Goal: Task Accomplishment & Management: Manage account settings

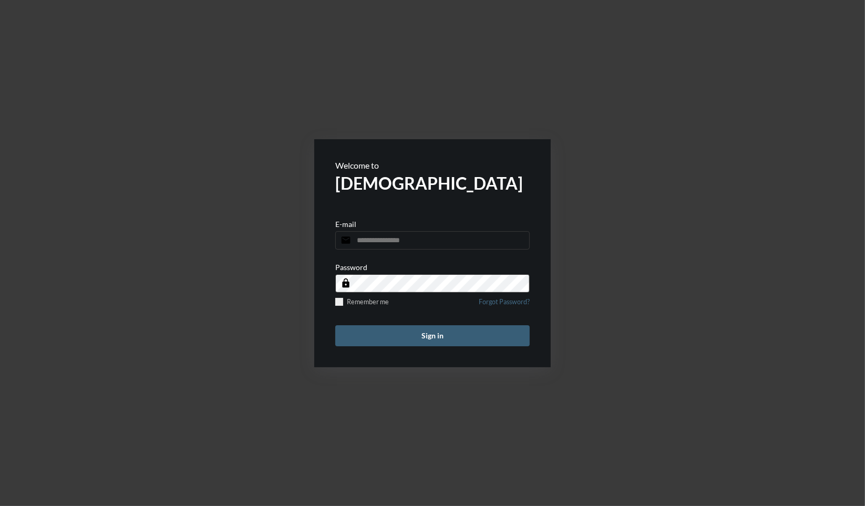
click at [374, 243] on input "email" at bounding box center [432, 240] width 194 height 18
type input "**********"
click at [335, 325] on button "Sign in" at bounding box center [432, 335] width 194 height 21
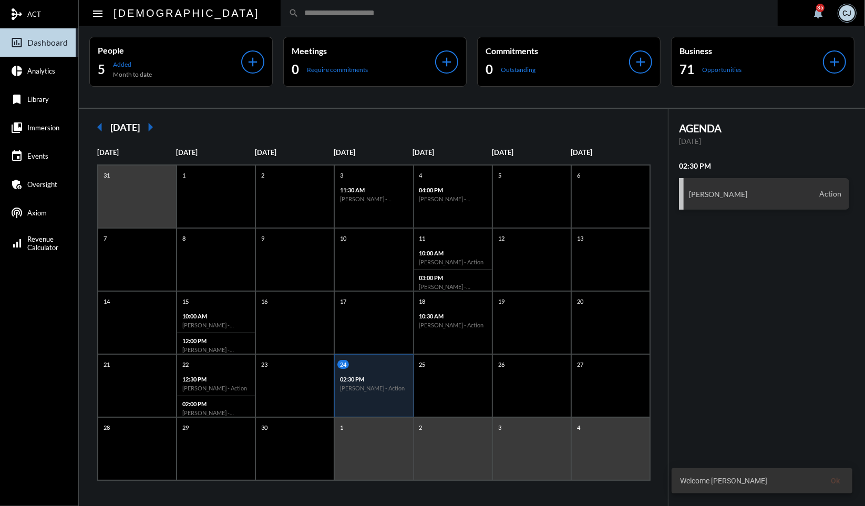
click at [384, 15] on input "text" at bounding box center [534, 12] width 471 height 9
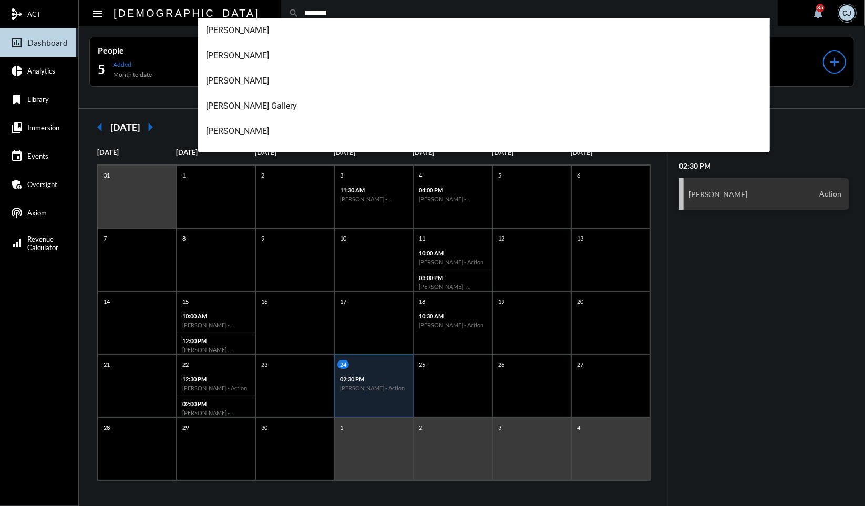
type input "*******"
click at [717, 259] on div "AGENDA [DATE] 02:30 PM [PERSON_NAME] Action" at bounding box center [767, 308] width 197 height 398
click at [367, 12] on input "*******" at bounding box center [534, 12] width 471 height 9
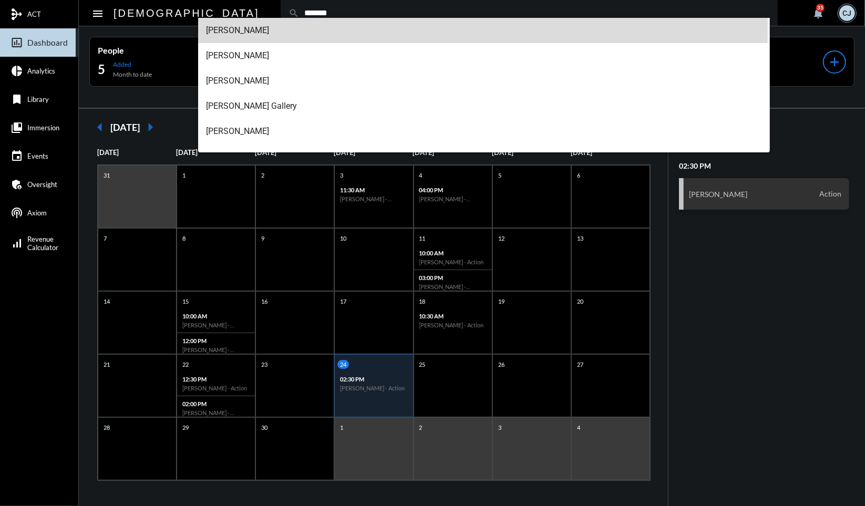
click at [249, 27] on span "[PERSON_NAME]" at bounding box center [485, 30] width 556 height 25
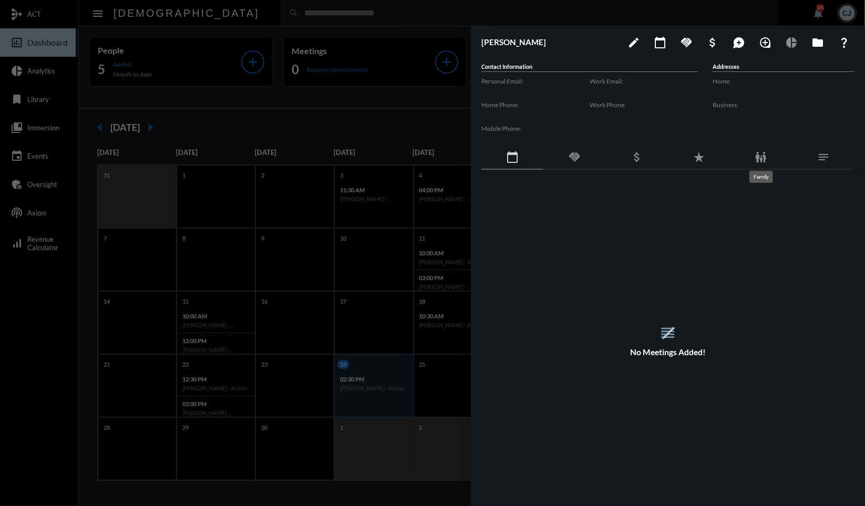
click at [762, 165] on mat-tooltip-component "Family" at bounding box center [761, 176] width 38 height 27
click at [761, 158] on mat-icon "family_restroom" at bounding box center [761, 157] width 13 height 13
click at [717, 271] on div "reorder No Family Members" at bounding box center [667, 341] width 373 height 300
click at [366, 14] on div at bounding box center [432, 253] width 865 height 506
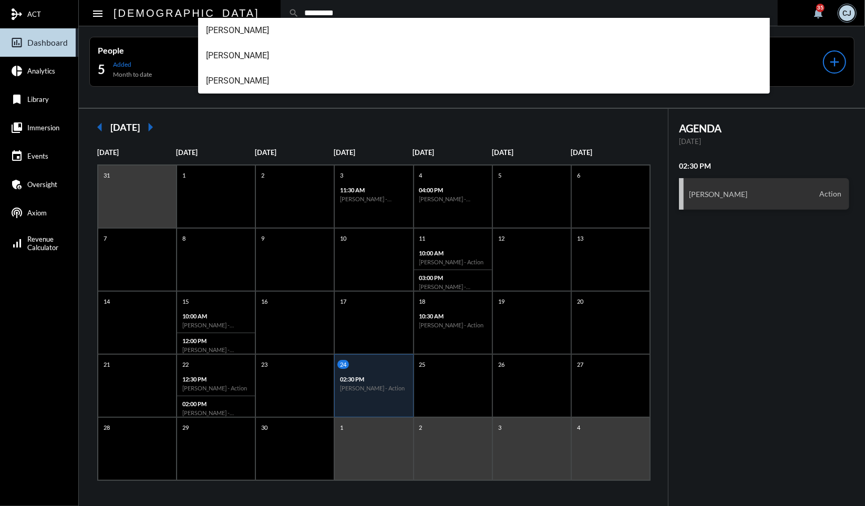
type input "*********"
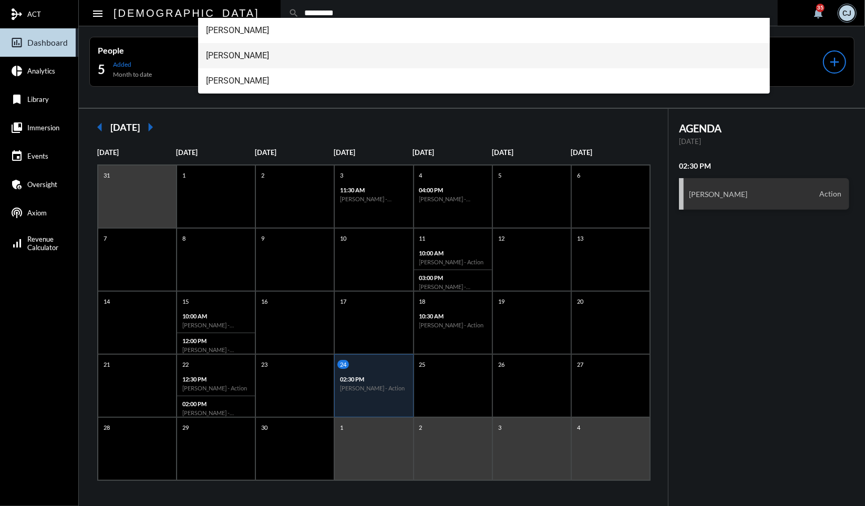
click at [266, 56] on span "[PERSON_NAME]" at bounding box center [485, 55] width 556 height 25
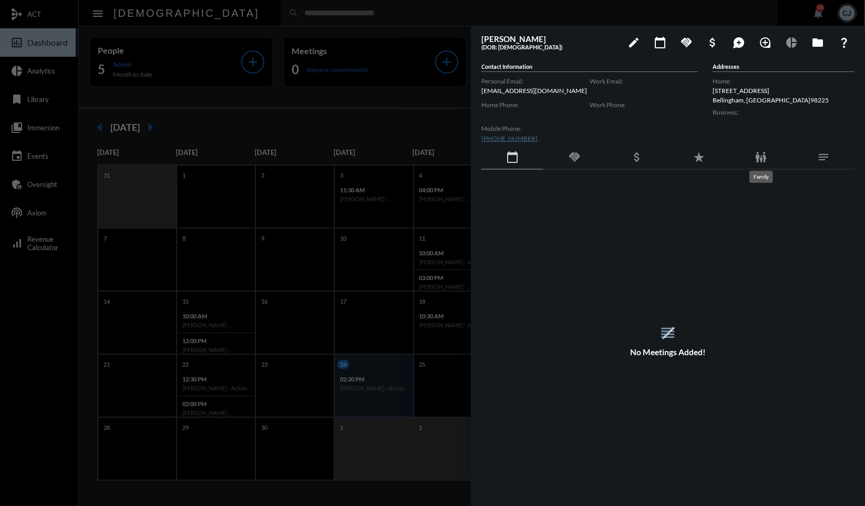
click at [763, 163] on mat-icon "family_restroom" at bounding box center [761, 157] width 13 height 13
drag, startPoint x: 499, startPoint y: 47, endPoint x: 528, endPoint y: 48, distance: 28.9
click at [528, 48] on h5 "(DOB: [DEMOGRAPHIC_DATA])" at bounding box center [549, 47] width 137 height 7
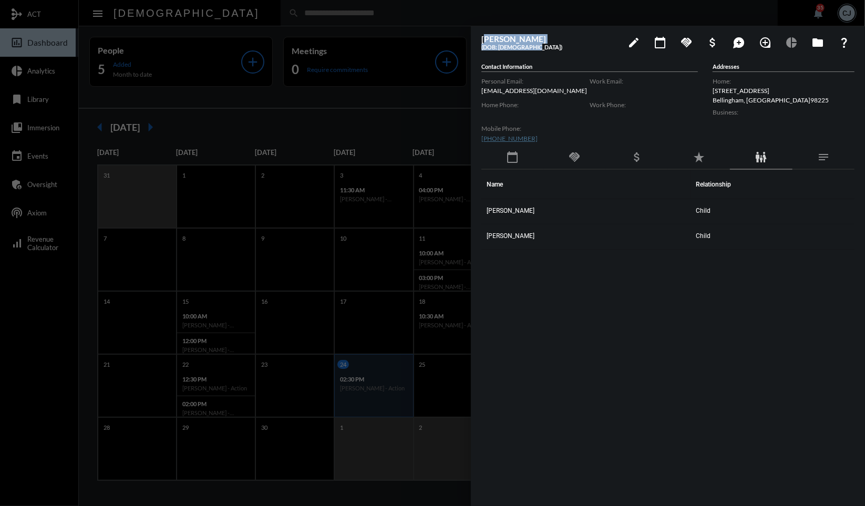
drag, startPoint x: 482, startPoint y: 39, endPoint x: 546, endPoint y: 48, distance: 64.2
click at [546, 48] on div "[PERSON_NAME] (DOB: [DEMOGRAPHIC_DATA])" at bounding box center [549, 42] width 137 height 16
copy div "[PERSON_NAME] (DOB: [DEMOGRAPHIC_DATA])"
click at [571, 266] on div "Name Relationship [PERSON_NAME] Child [PERSON_NAME]" at bounding box center [667, 324] width 373 height 309
click at [273, 7] on div at bounding box center [432, 253] width 865 height 506
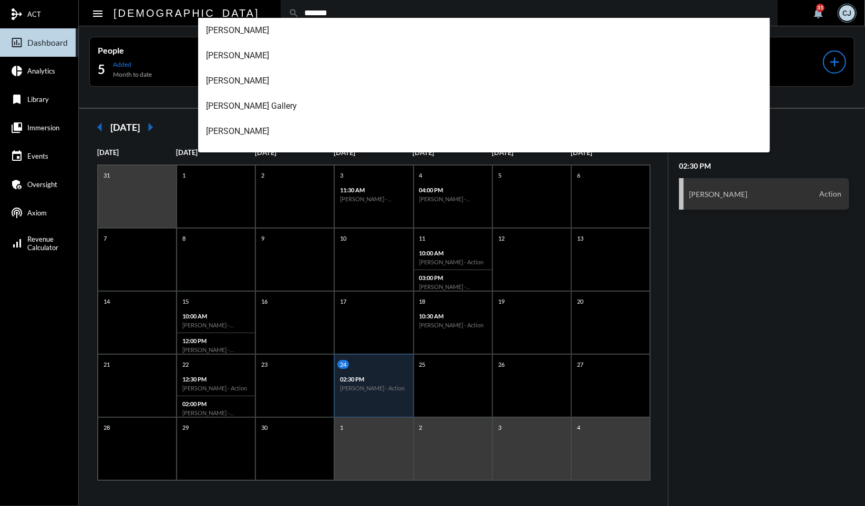
type input "*******"
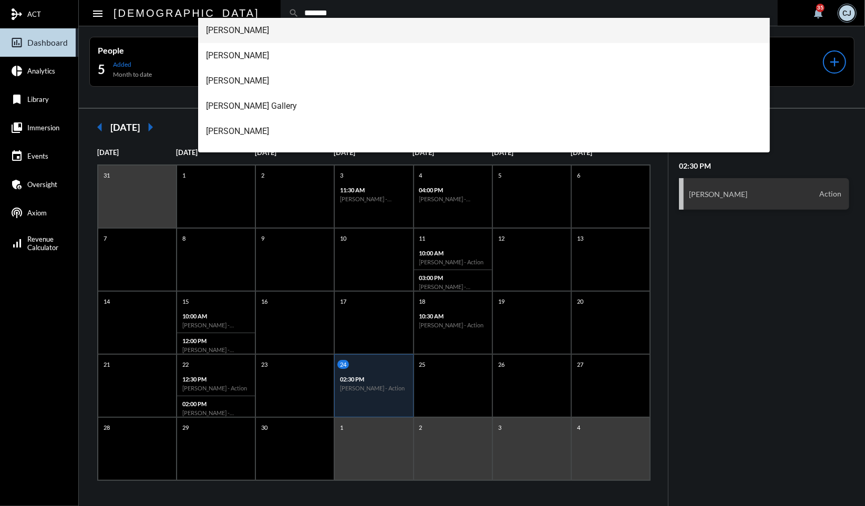
click at [256, 33] on span "[PERSON_NAME]" at bounding box center [485, 30] width 556 height 25
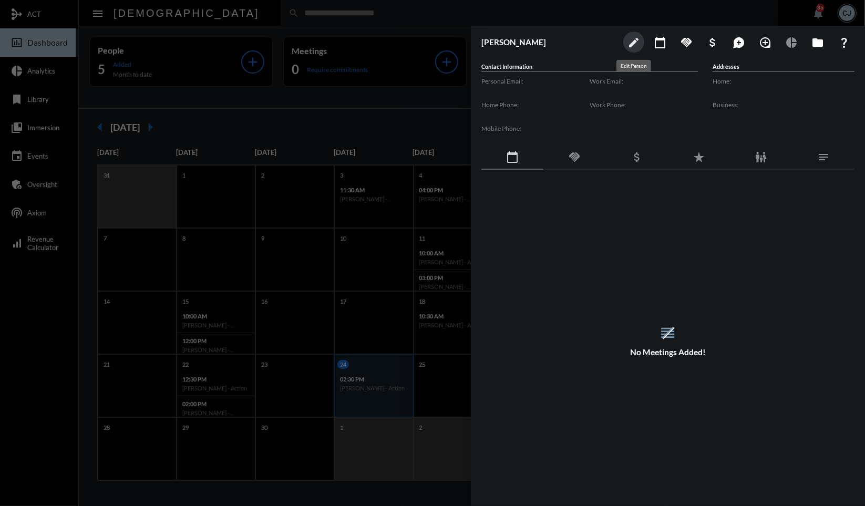
click at [637, 42] on mat-icon "edit" at bounding box center [634, 42] width 13 height 13
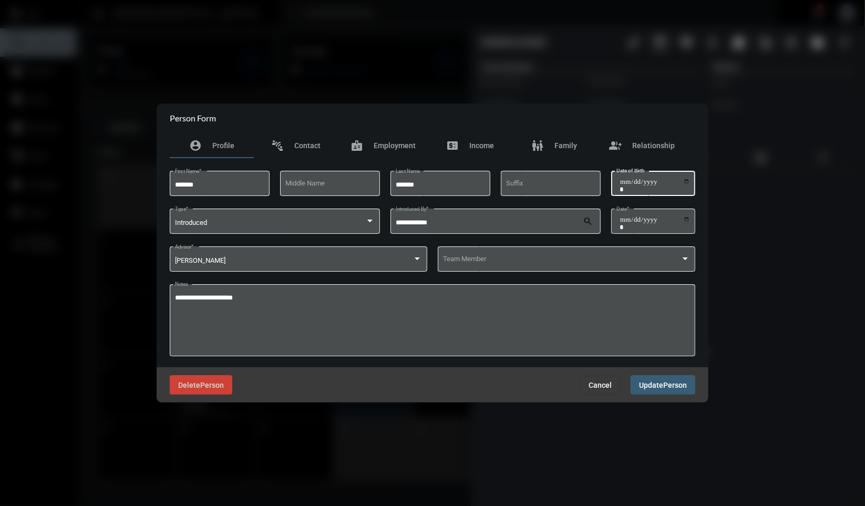
click at [622, 182] on input "Date of Birth" at bounding box center [655, 185] width 70 height 15
type input "**********"
click at [669, 388] on span "Person" at bounding box center [675, 385] width 24 height 8
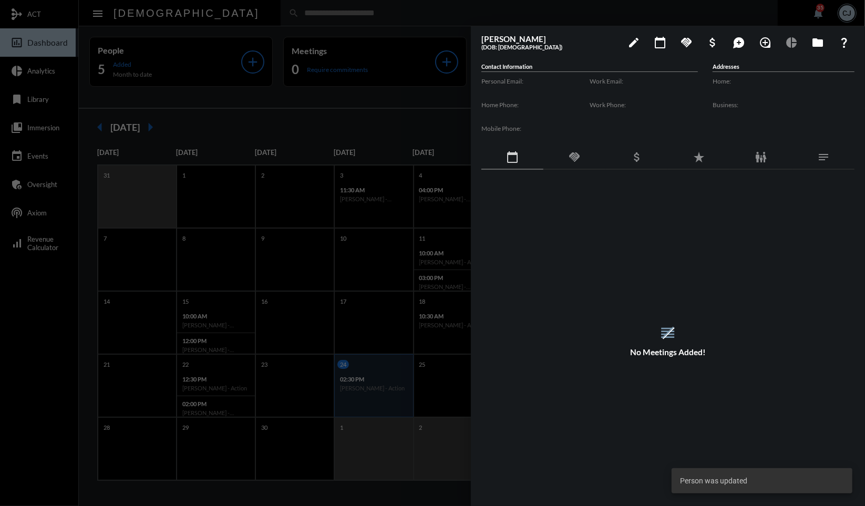
click at [741, 241] on div "reorder No Meetings Added!" at bounding box center [667, 341] width 373 height 300
drag, startPoint x: 480, startPoint y: 37, endPoint x: 533, endPoint y: 46, distance: 53.9
click at [533, 46] on div "[PERSON_NAME] (DOB: [DEMOGRAPHIC_DATA]) edit calendar_today handshake attach_mo…" at bounding box center [668, 263] width 394 height 475
copy div "[PERSON_NAME] (DOB: [DEMOGRAPHIC_DATA])"
click at [562, 242] on div "reorder No Meetings Added!" at bounding box center [667, 341] width 373 height 300
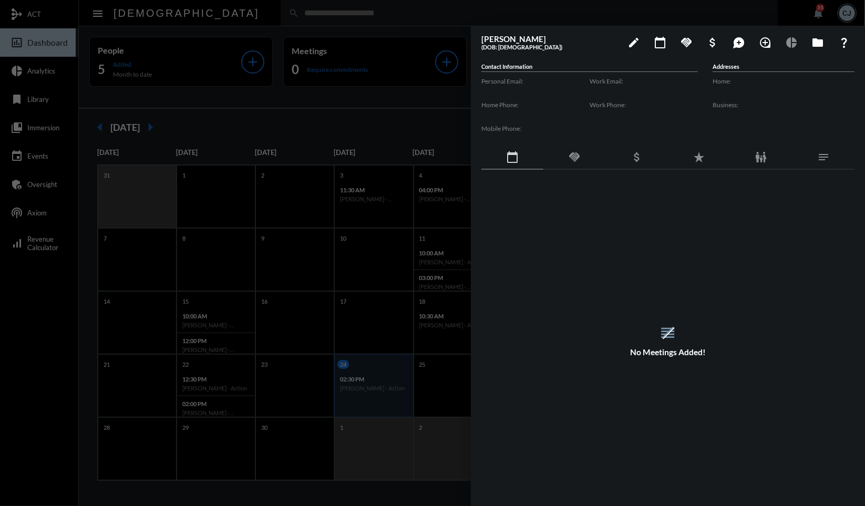
click at [324, 6] on div at bounding box center [432, 253] width 865 height 506
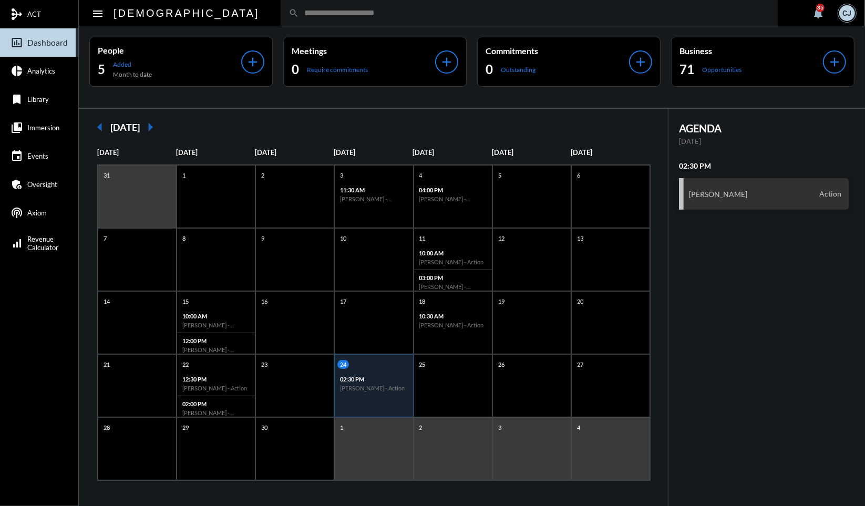
click at [321, 13] on input "text" at bounding box center [534, 12] width 471 height 9
click at [553, 11] on input "text" at bounding box center [534, 12] width 471 height 9
click at [543, 15] on input "text" at bounding box center [534, 12] width 471 height 9
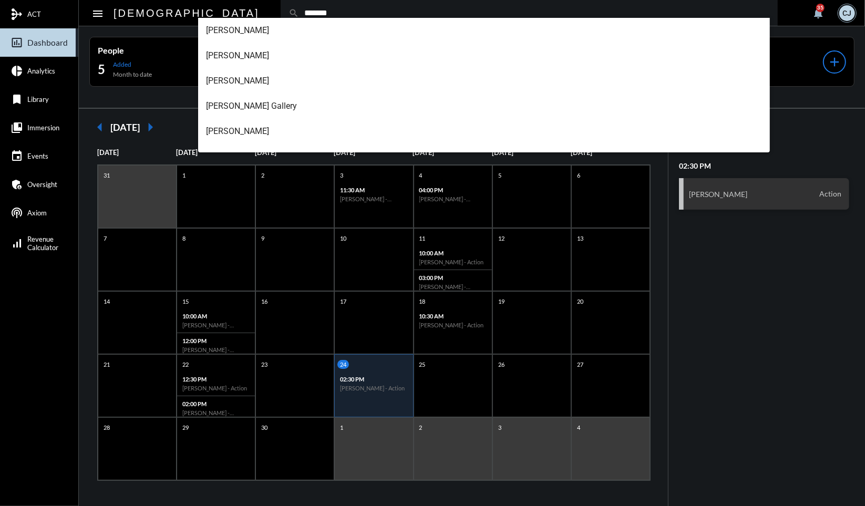
type input "*******"
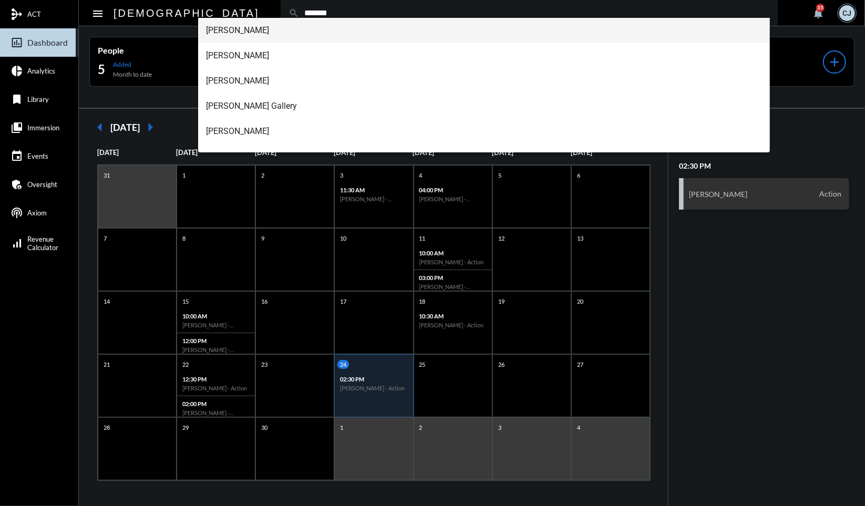
click at [291, 33] on span "[PERSON_NAME]" at bounding box center [485, 30] width 556 height 25
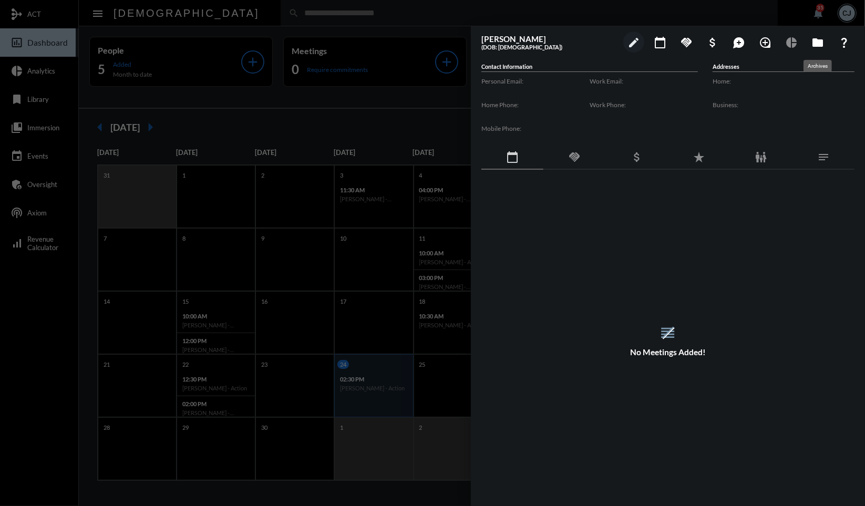
click at [820, 43] on mat-icon "folder" at bounding box center [817, 42] width 13 height 13
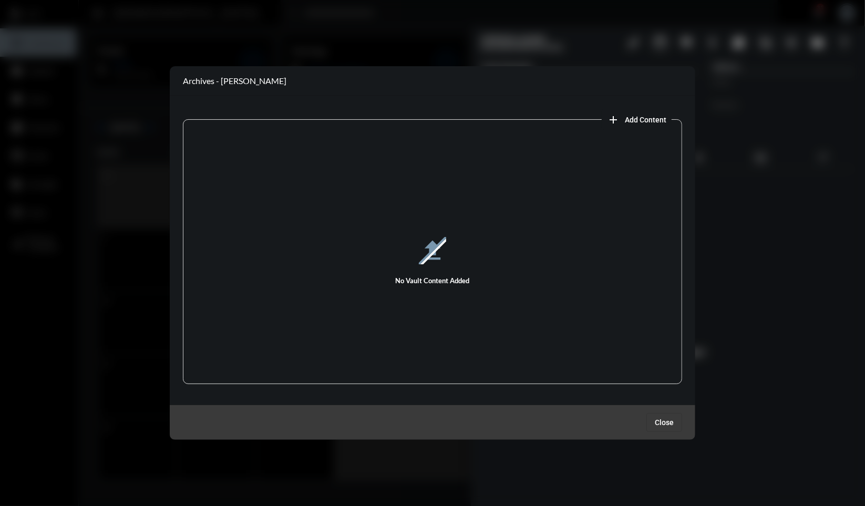
click at [671, 421] on span "Close" at bounding box center [664, 422] width 19 height 8
